Goal: Find specific page/section: Find specific page/section

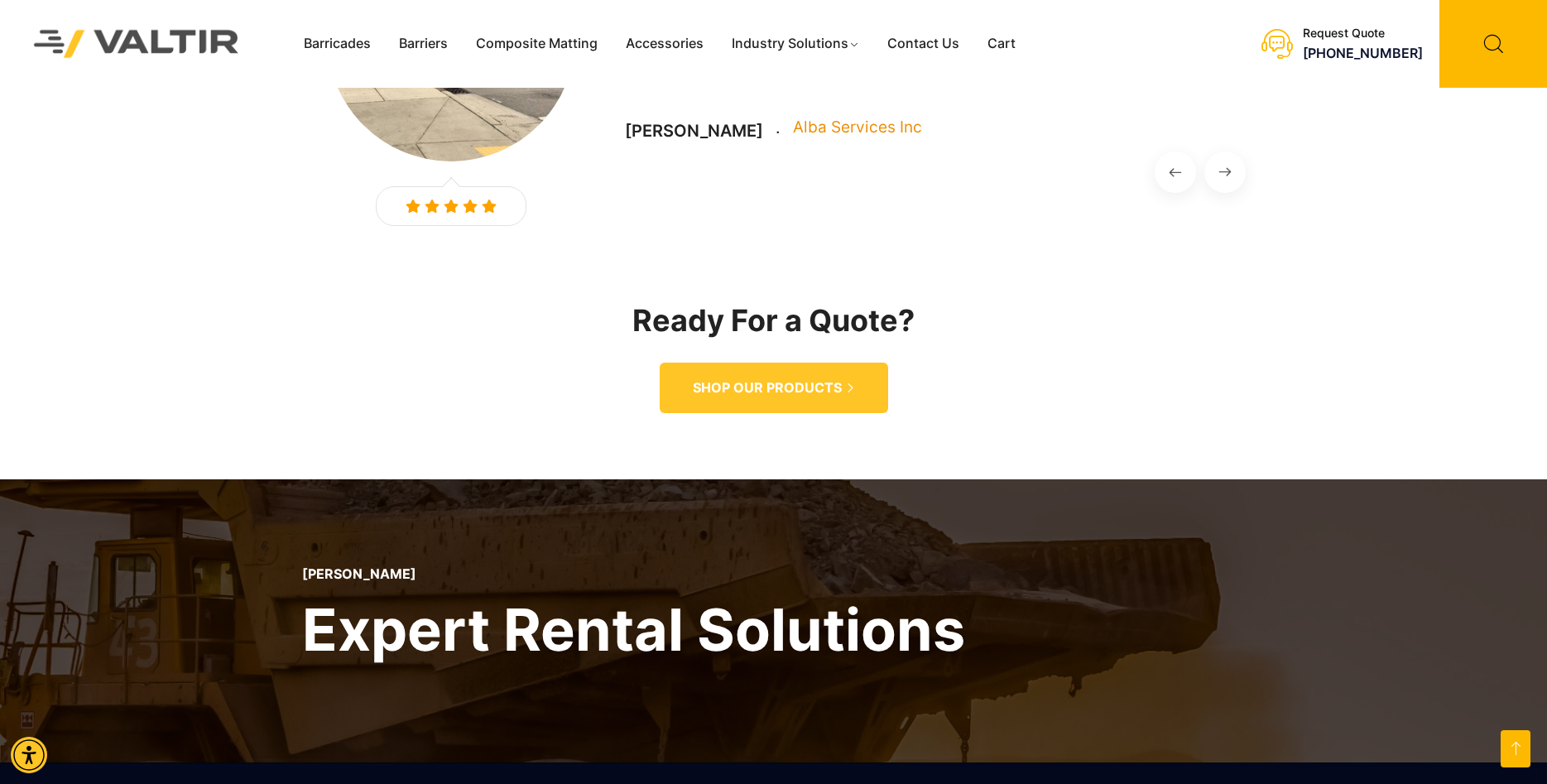
scroll to position [2456, 0]
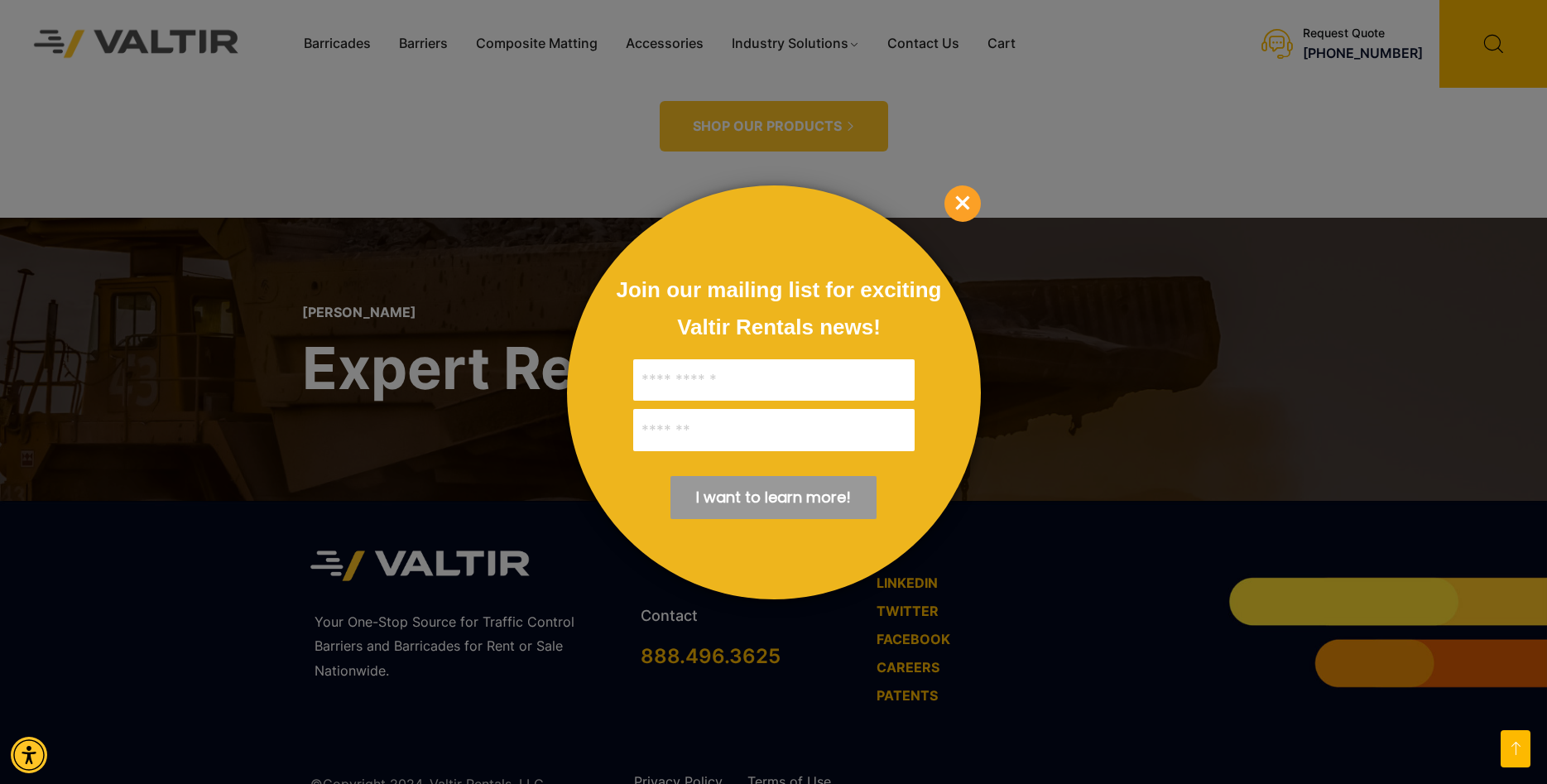
click at [966, 201] on span "×" at bounding box center [962, 204] width 37 height 37
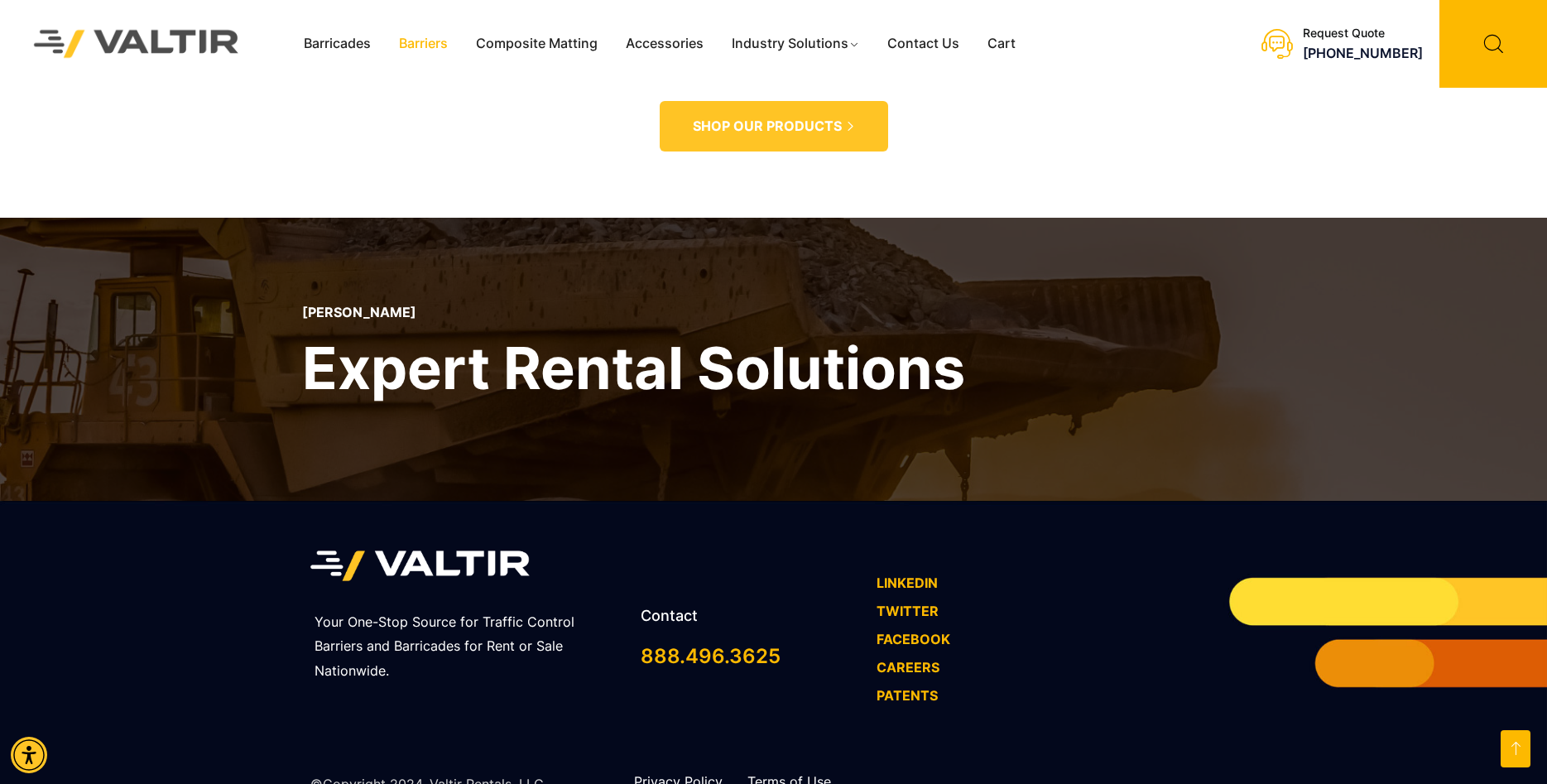
click at [420, 50] on link "Barriers" at bounding box center [424, 44] width 77 height 25
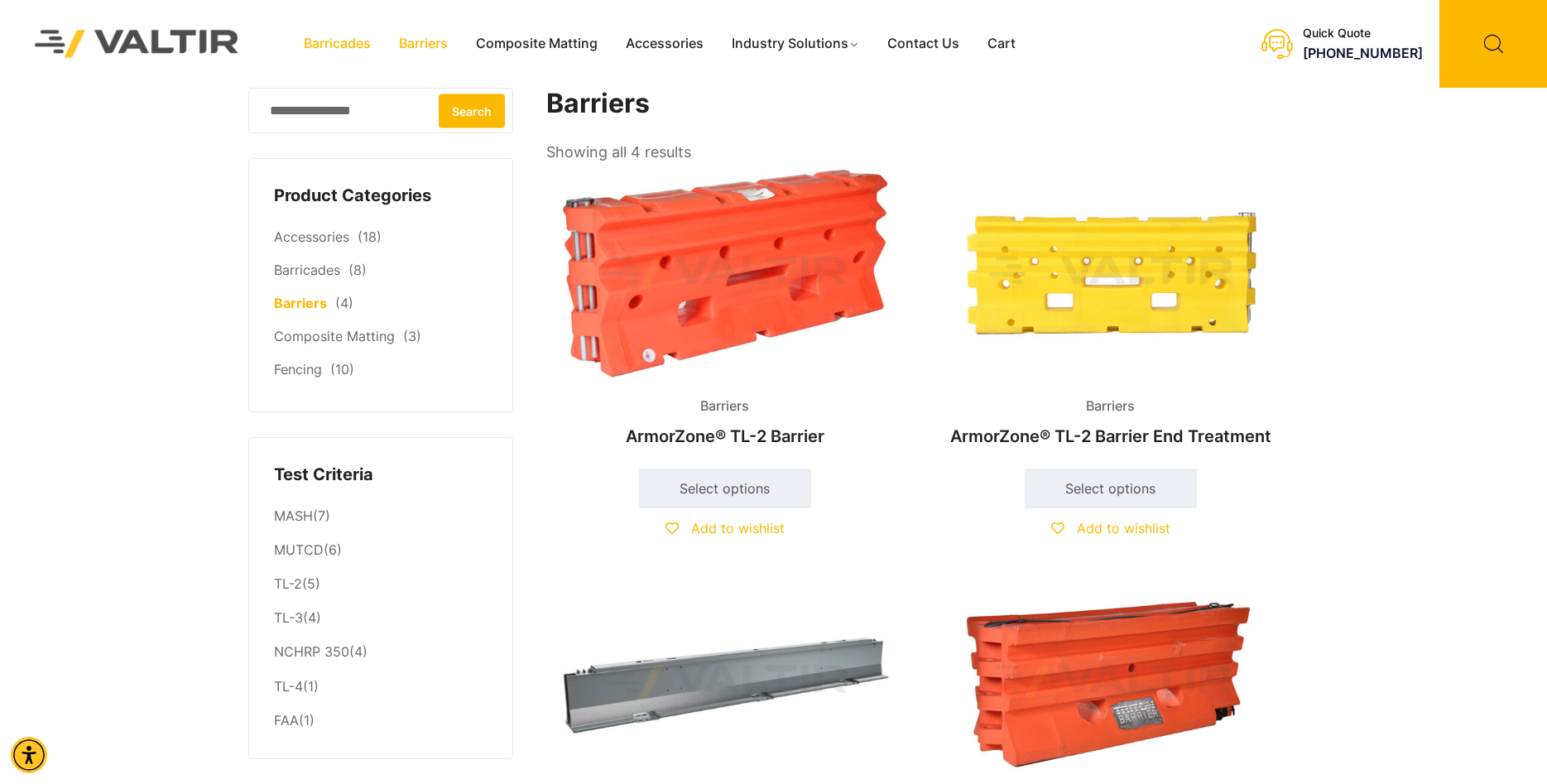
click at [351, 44] on link "Barricades" at bounding box center [337, 44] width 95 height 25
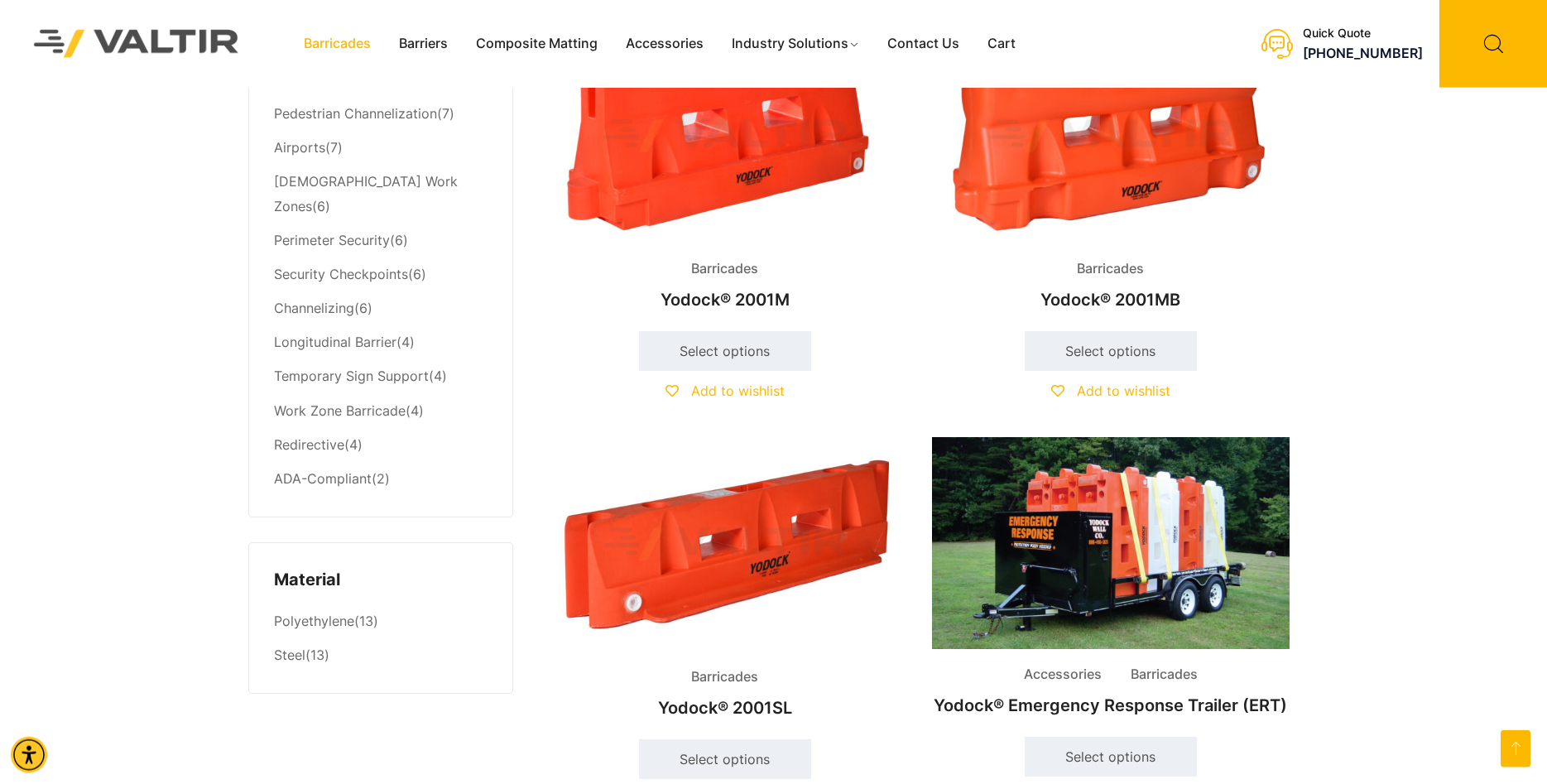
scroll to position [929, 0]
